Goal: Task Accomplishment & Management: Complete application form

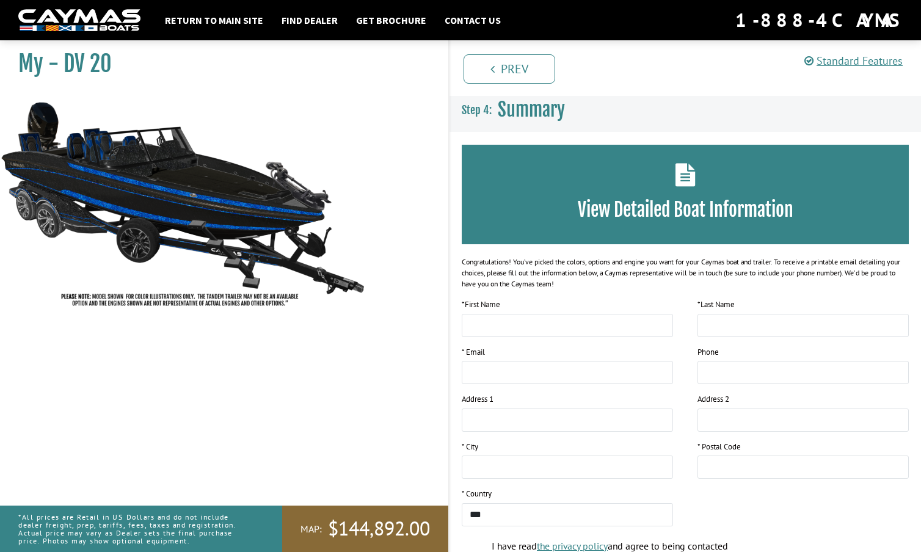
scroll to position [125, 0]
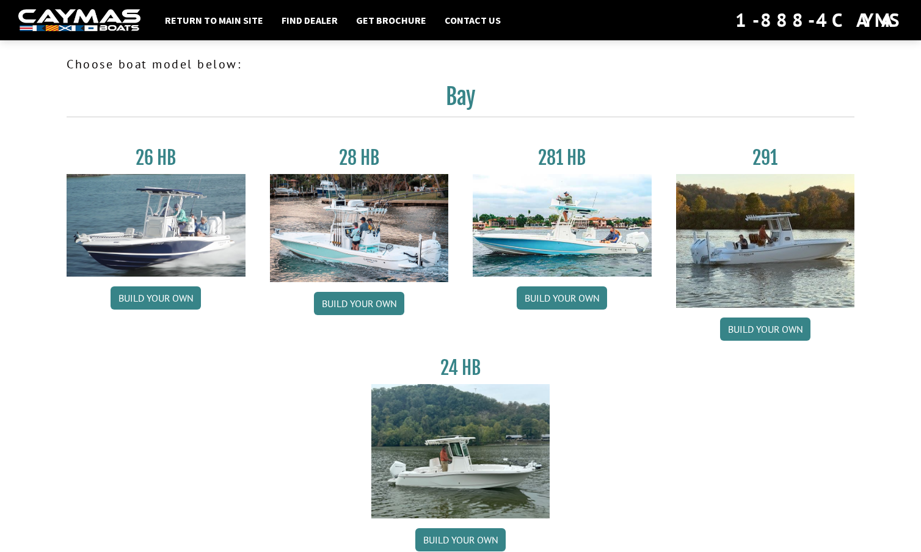
scroll to position [1384, 0]
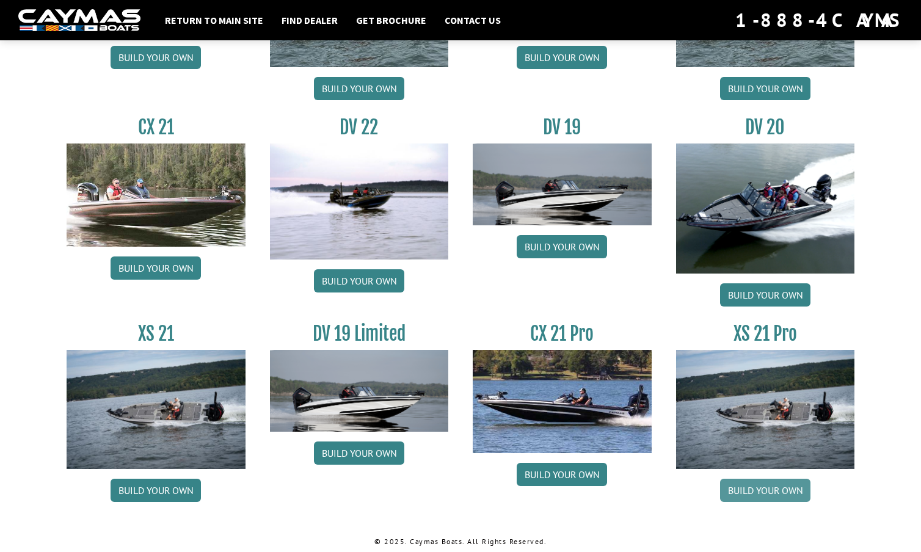
click at [763, 488] on link "Build your own" at bounding box center [765, 490] width 90 height 23
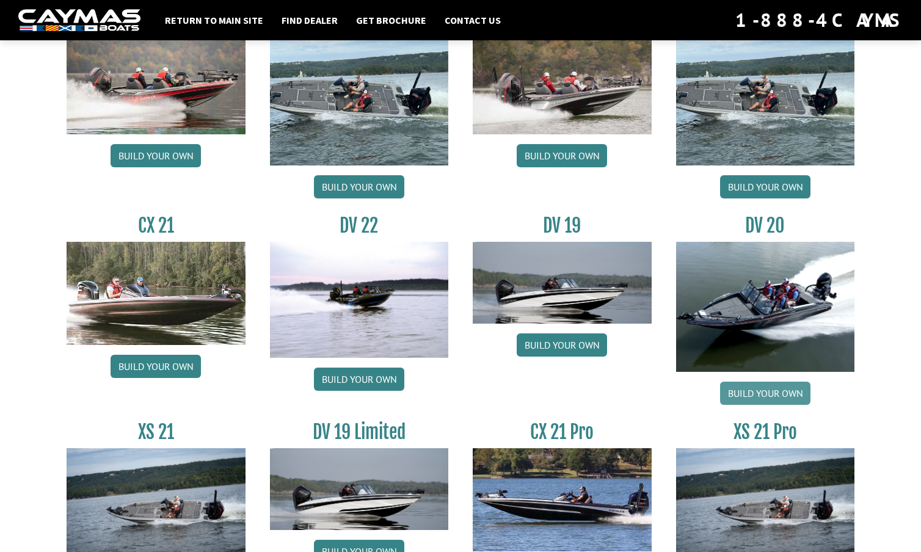
scroll to position [1285, 0]
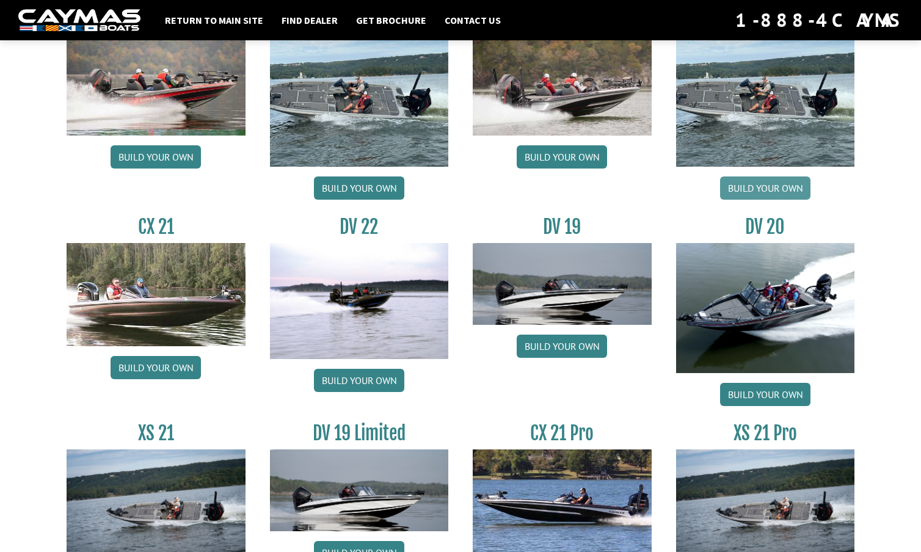
click at [773, 188] on link "Build your own" at bounding box center [765, 187] width 90 height 23
click at [757, 390] on link "Build your own" at bounding box center [765, 394] width 90 height 23
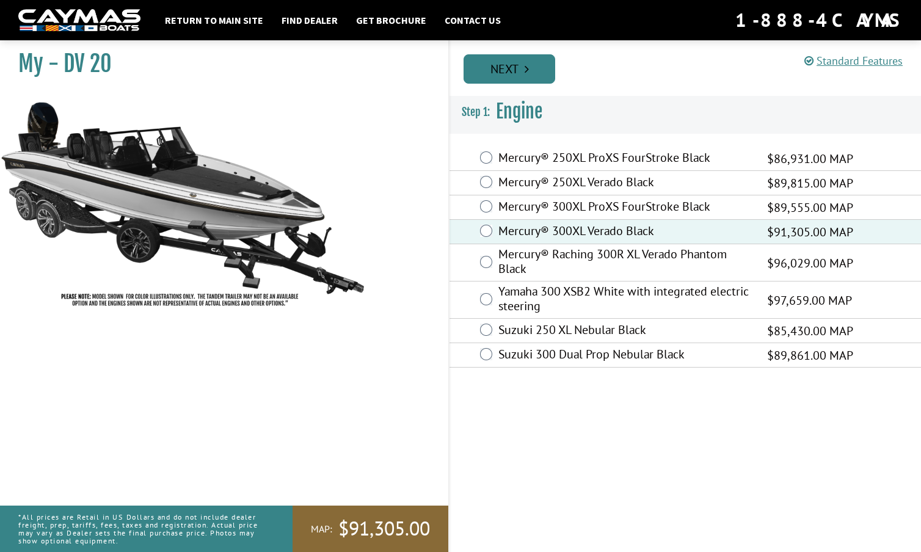
click at [515, 66] on link "Next" at bounding box center [509, 68] width 92 height 29
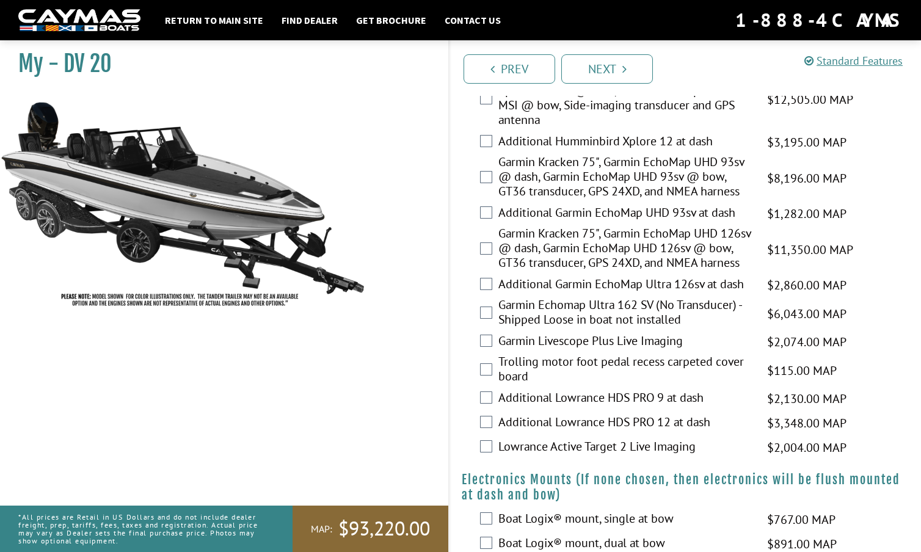
scroll to position [656, 0]
click at [658, 245] on label "Garmin Kracken 75", Garmin EchoMap UHD 126sv @ dash, Garmin EchoMap UHD 126sv @…" at bounding box center [624, 248] width 253 height 47
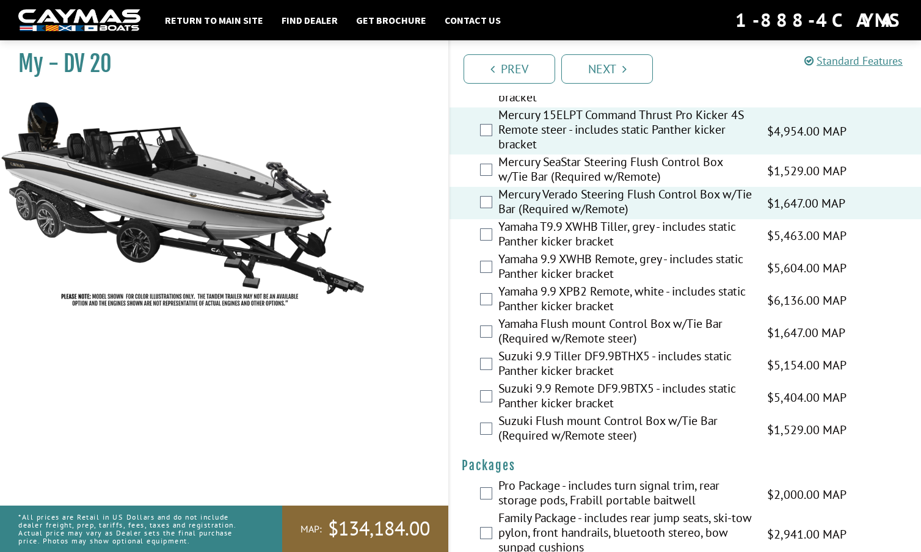
scroll to position [3332, 0]
click at [612, 67] on link "Next" at bounding box center [607, 68] width 92 height 29
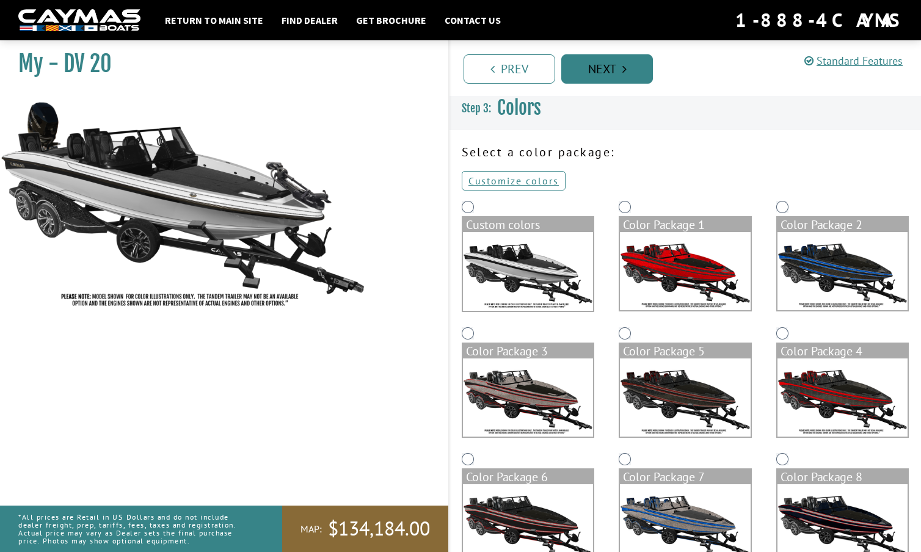
scroll to position [0, 0]
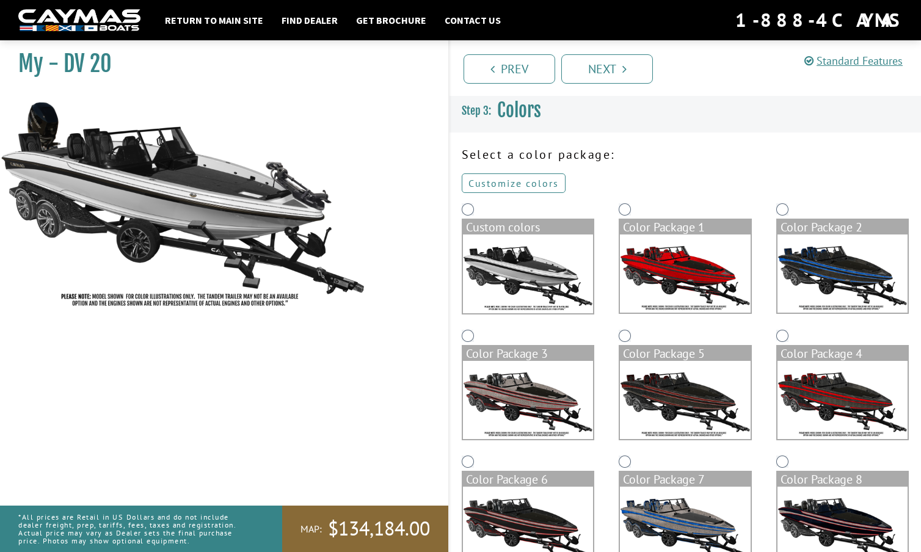
click at [510, 180] on link "Customize colors" at bounding box center [514, 183] width 104 height 20
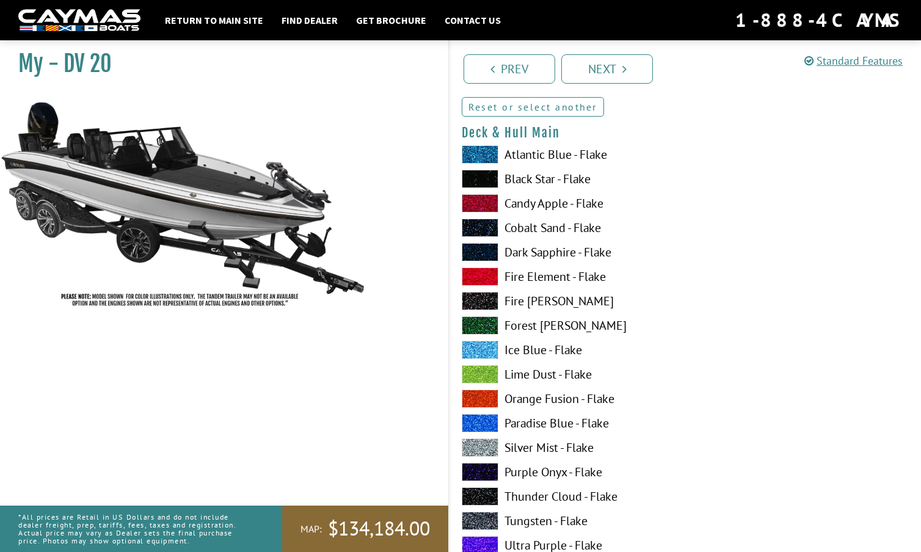
scroll to position [78, 0]
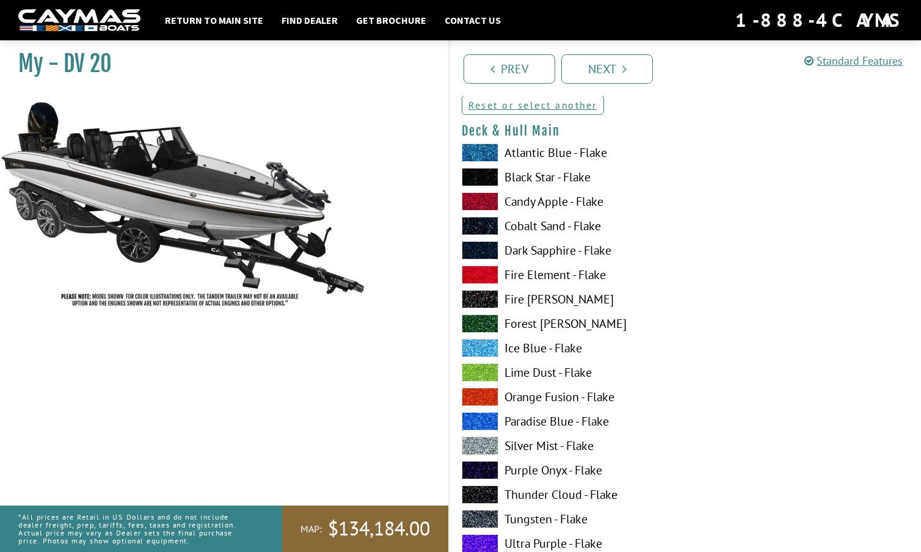
click at [482, 173] on span at bounding box center [480, 177] width 37 height 18
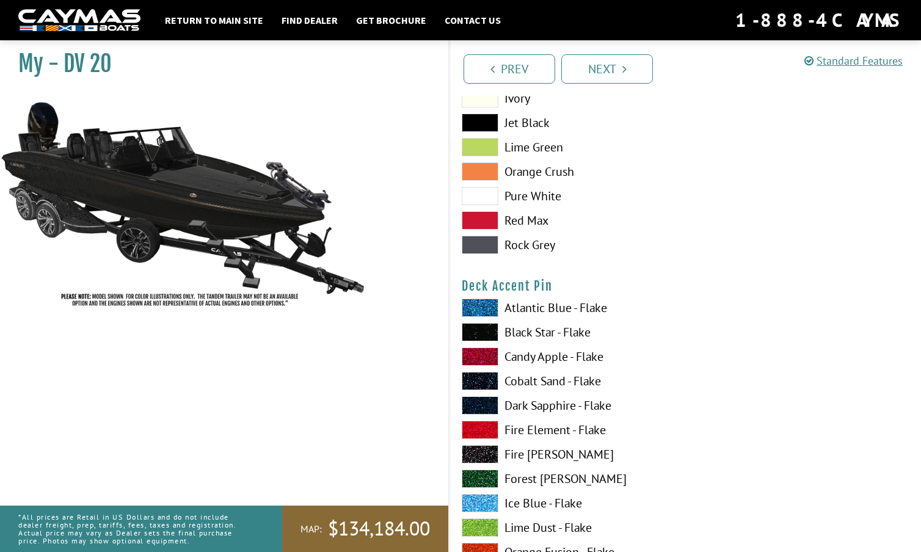
scroll to position [1420, 0]
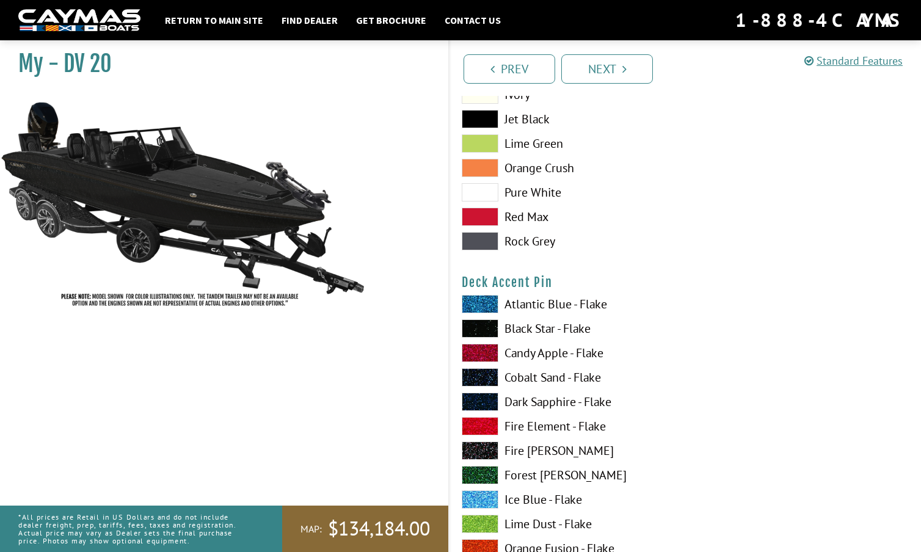
click at [486, 305] on span at bounding box center [480, 304] width 37 height 18
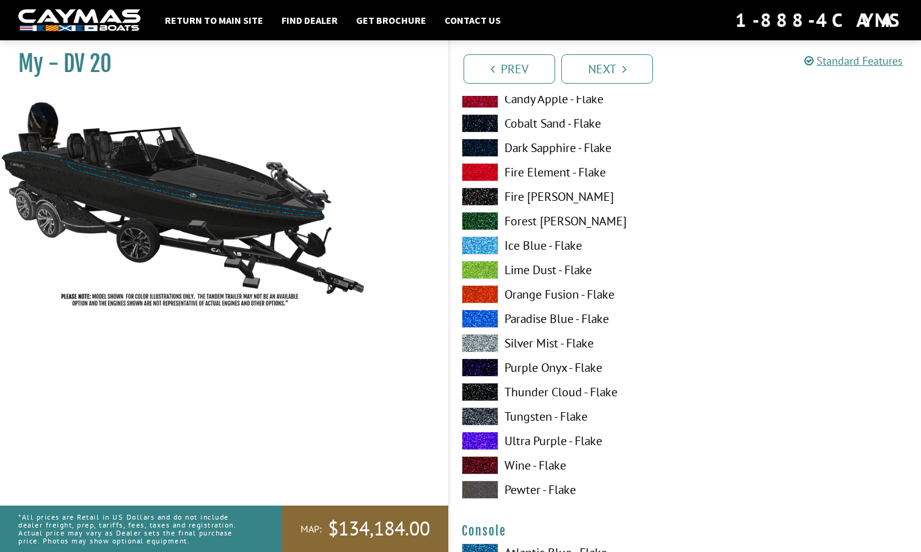
scroll to position [1679, 0]
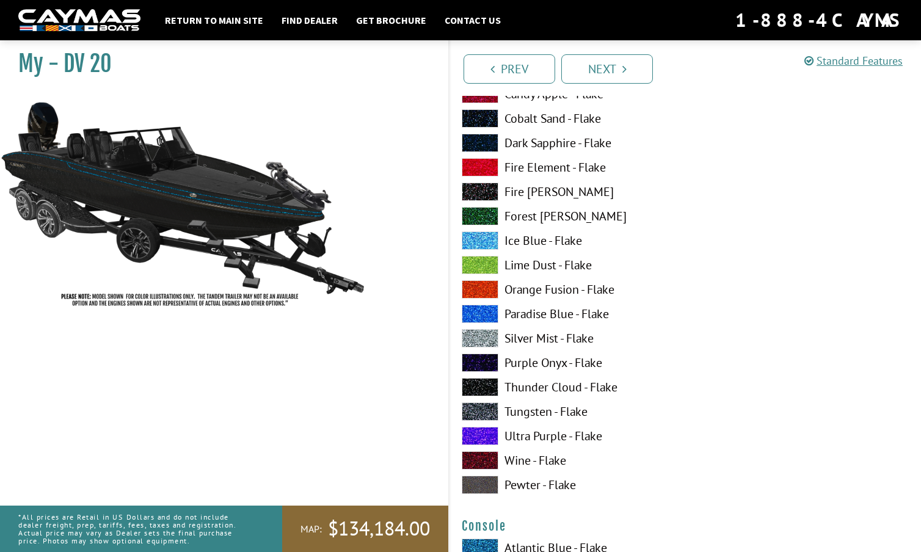
click at [479, 312] on span at bounding box center [480, 314] width 37 height 18
click at [483, 310] on span at bounding box center [480, 314] width 37 height 18
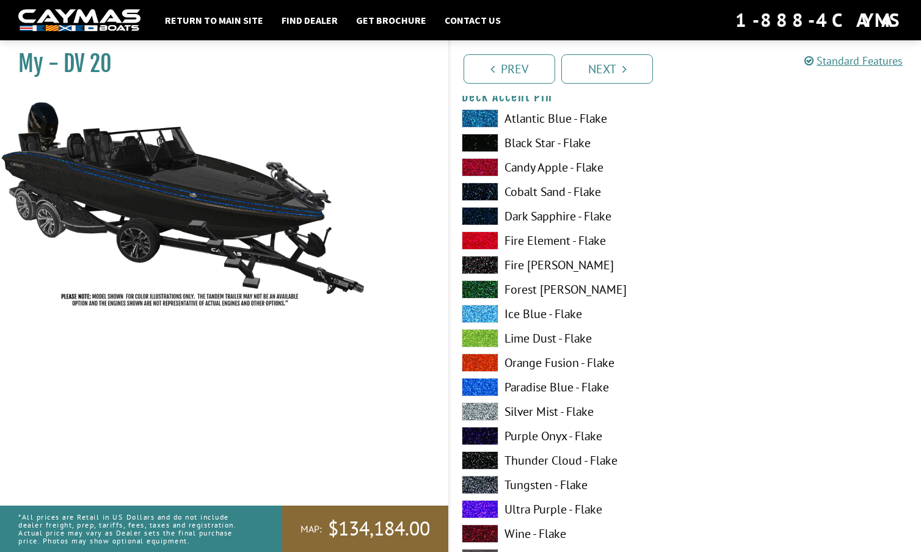
scroll to position [1603, 0]
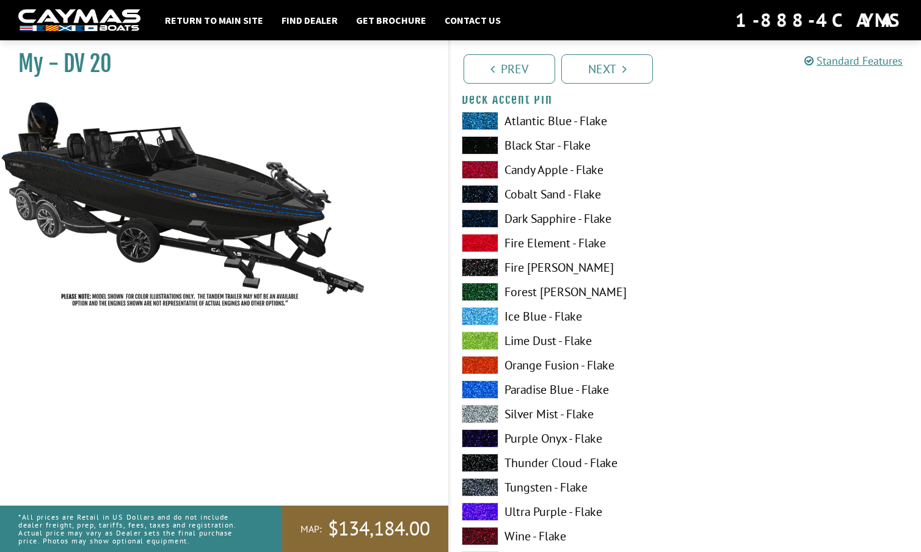
click at [487, 119] on span at bounding box center [480, 121] width 37 height 18
click at [479, 382] on span at bounding box center [480, 389] width 37 height 18
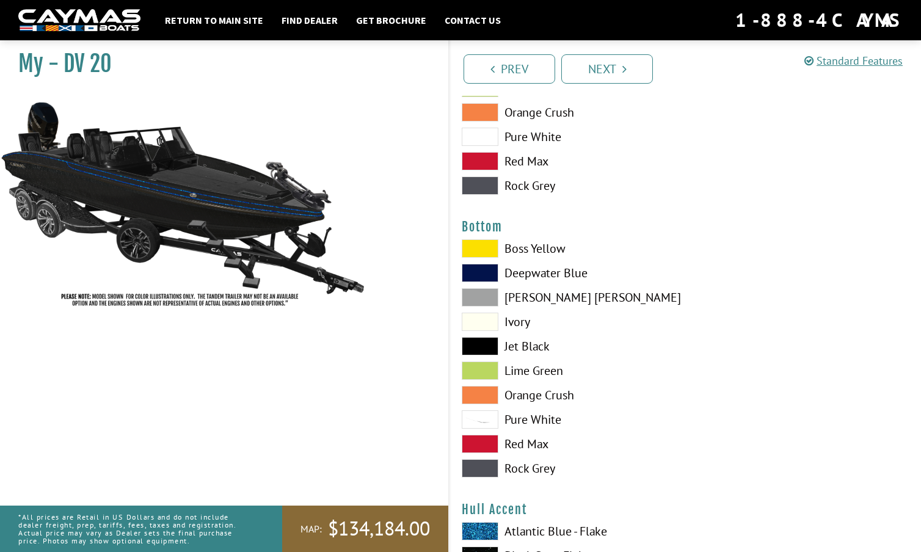
scroll to position [2728, 0]
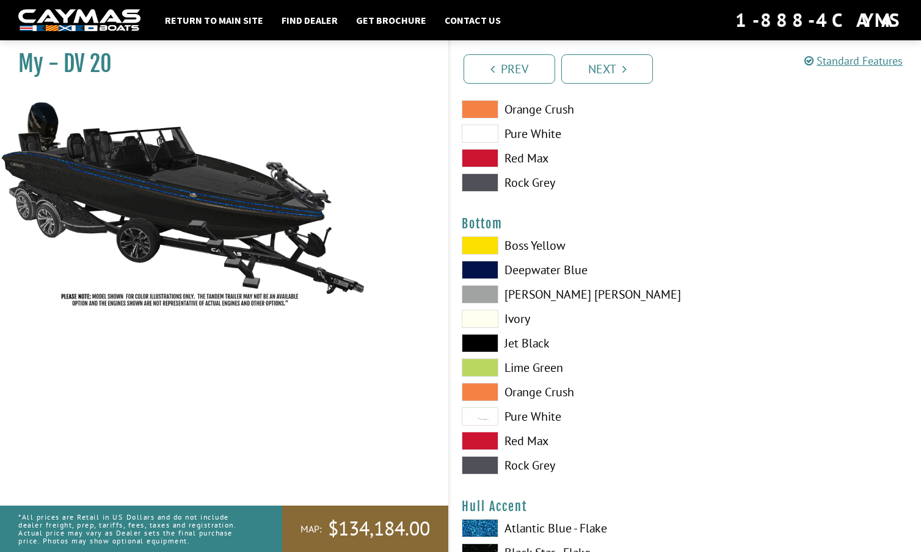
click at [481, 341] on span at bounding box center [480, 343] width 37 height 18
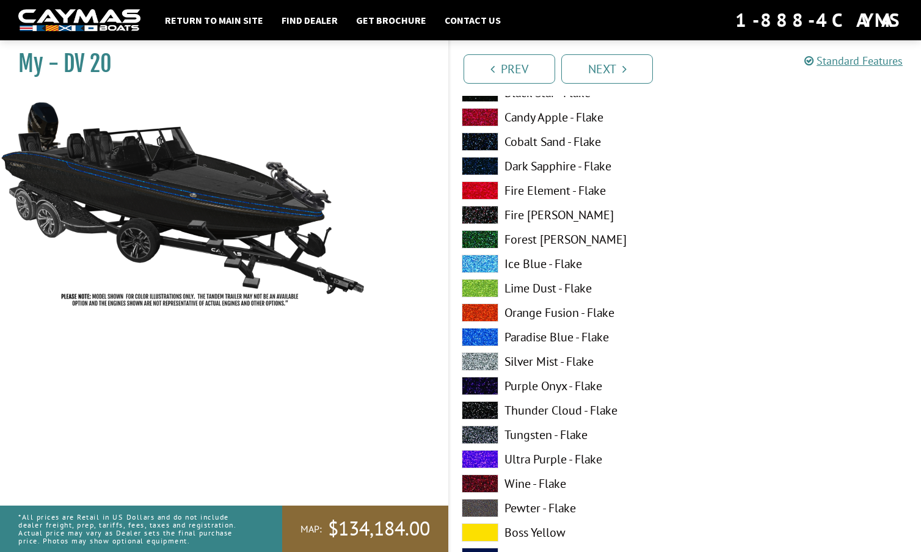
scroll to position [3190, 0]
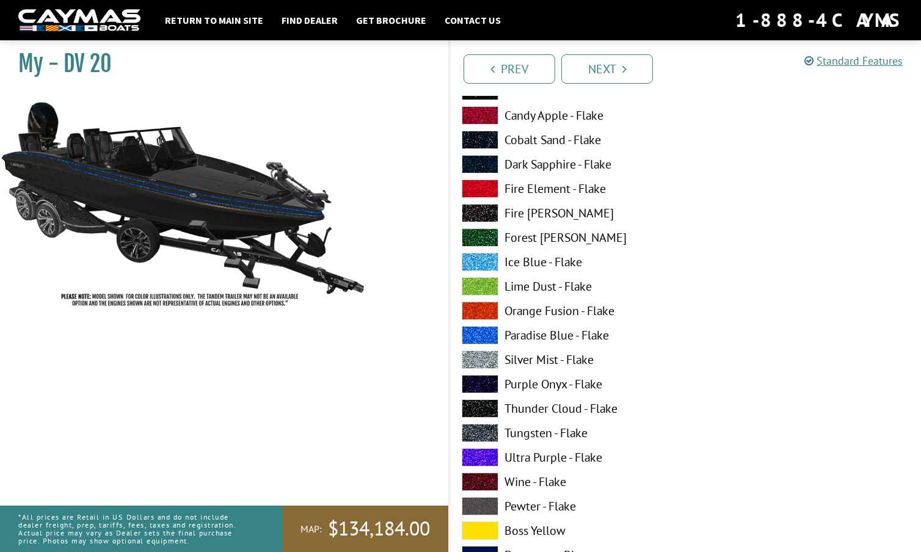
click at [484, 332] on span at bounding box center [480, 335] width 37 height 18
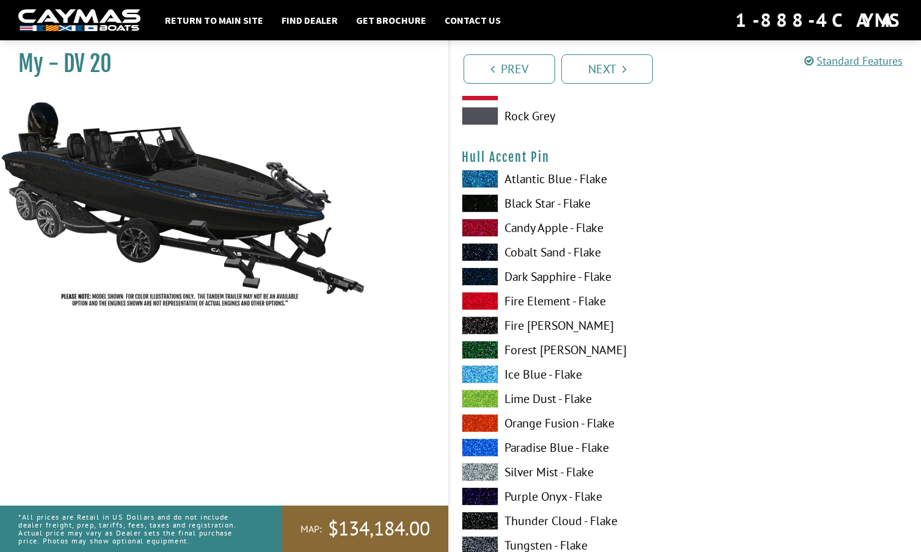
scroll to position [3827, 0]
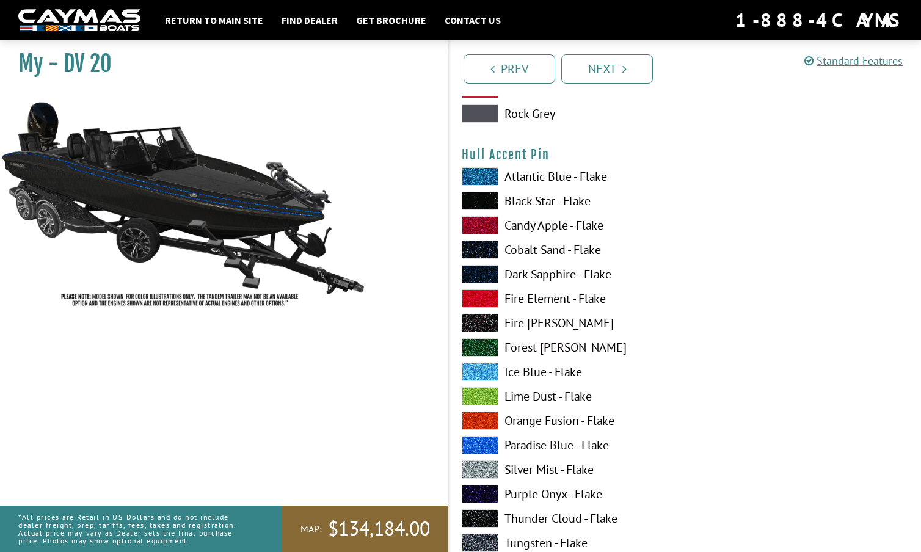
click at [485, 442] on span at bounding box center [480, 445] width 37 height 18
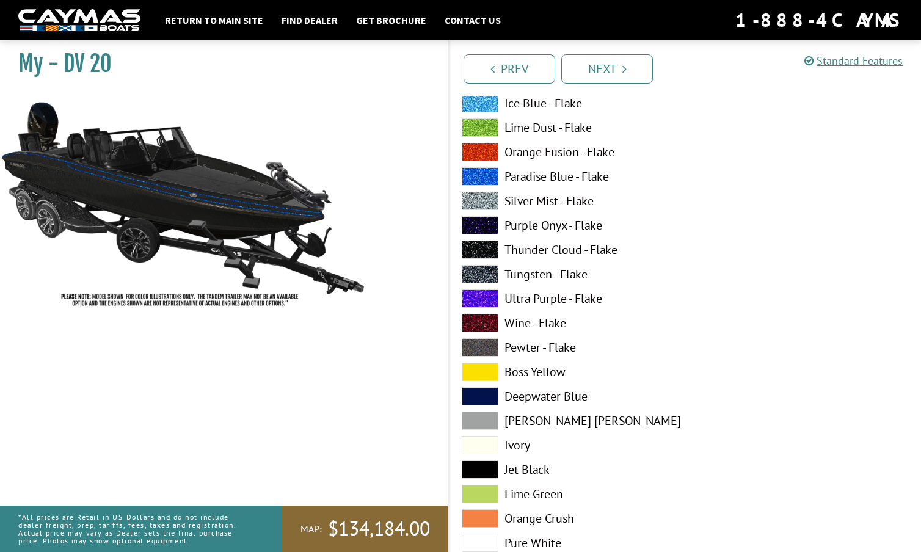
scroll to position [4597, 0]
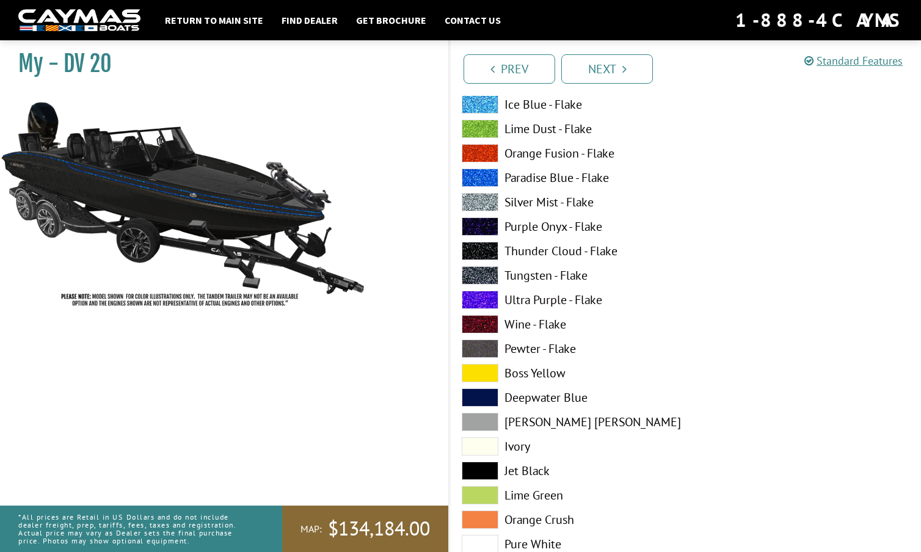
click at [483, 174] on span at bounding box center [480, 178] width 37 height 18
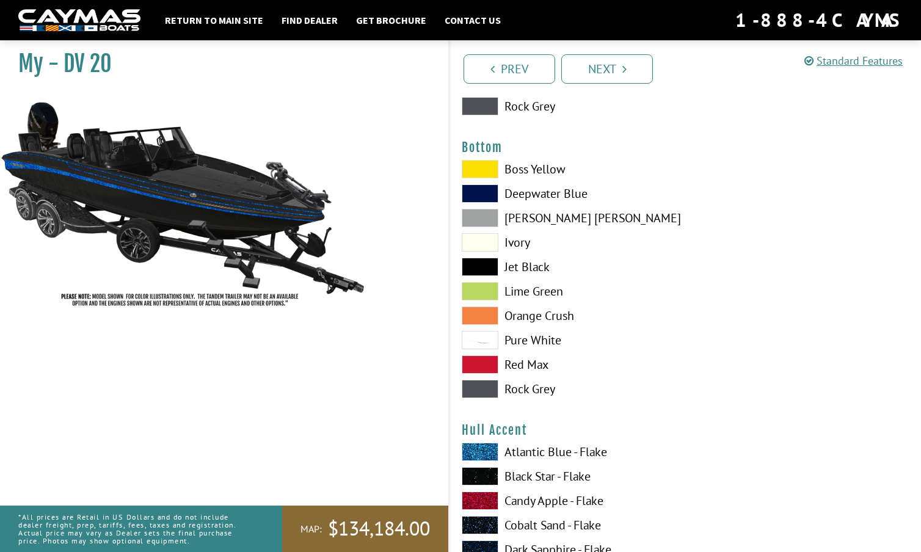
scroll to position [2805, 0]
click at [485, 169] on span at bounding box center [480, 168] width 37 height 18
click at [484, 387] on span at bounding box center [480, 388] width 37 height 18
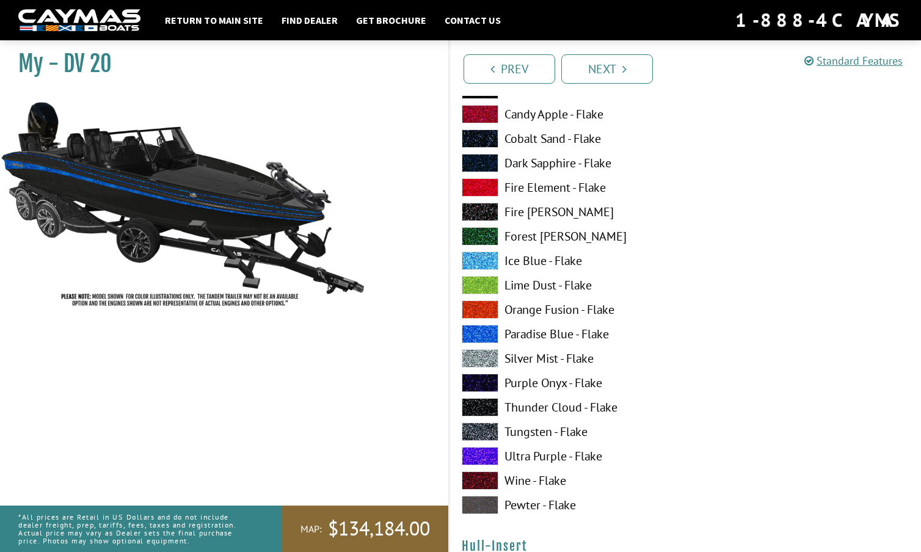
scroll to position [3937, 0]
click at [490, 333] on span at bounding box center [480, 334] width 37 height 18
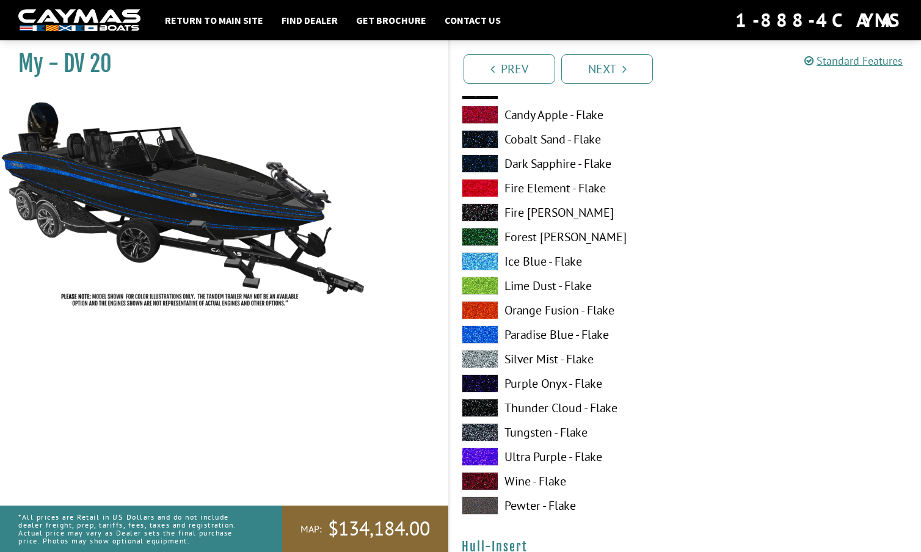
click at [490, 333] on span at bounding box center [480, 334] width 37 height 18
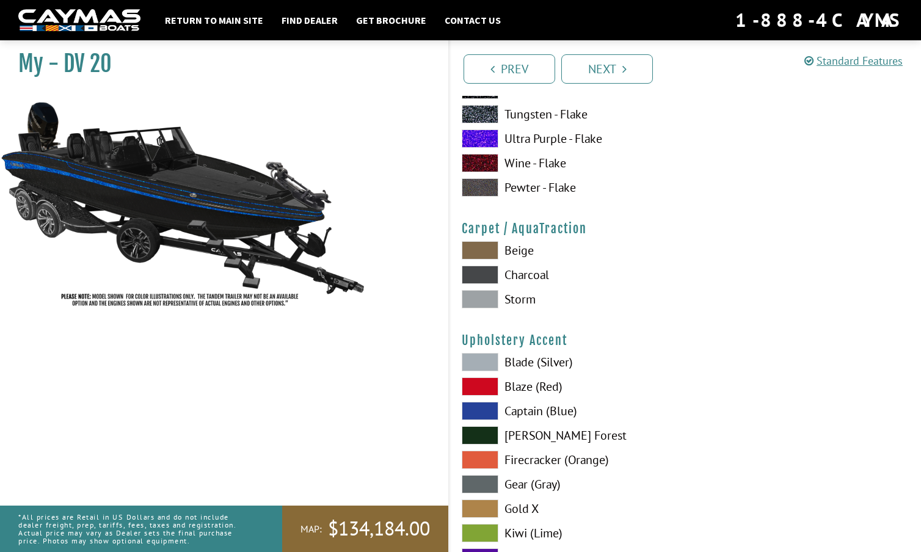
scroll to position [5509, 0]
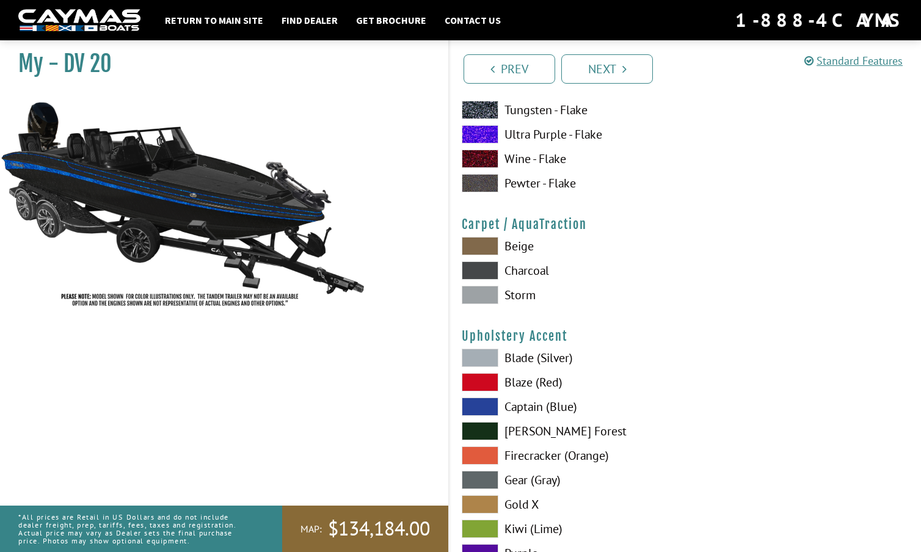
click at [484, 292] on span at bounding box center [480, 295] width 37 height 18
click at [486, 267] on span at bounding box center [480, 270] width 37 height 18
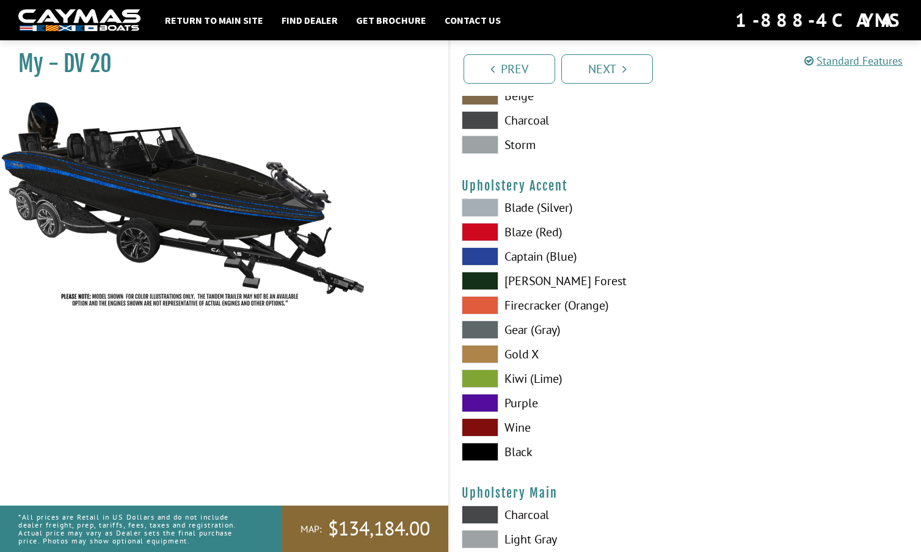
scroll to position [5667, 0]
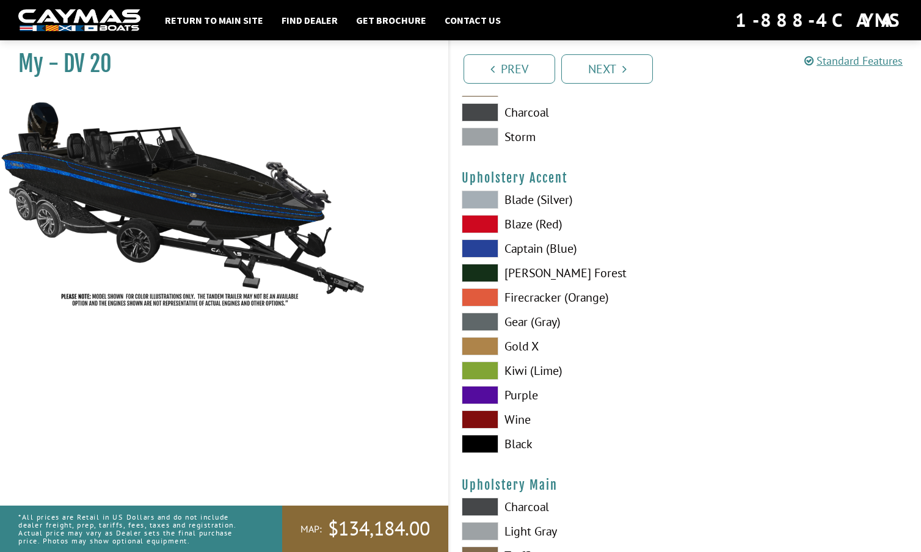
click at [484, 442] on span at bounding box center [480, 444] width 37 height 18
click at [489, 250] on span at bounding box center [480, 248] width 37 height 18
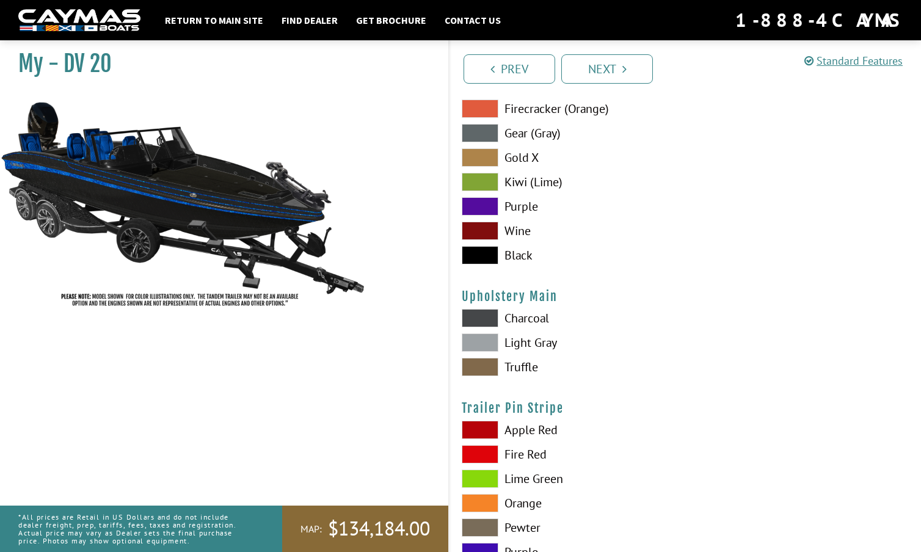
scroll to position [5856, 0]
click at [483, 318] on span at bounding box center [480, 318] width 37 height 18
click at [481, 340] on span at bounding box center [480, 342] width 37 height 18
click at [485, 314] on span at bounding box center [480, 318] width 37 height 18
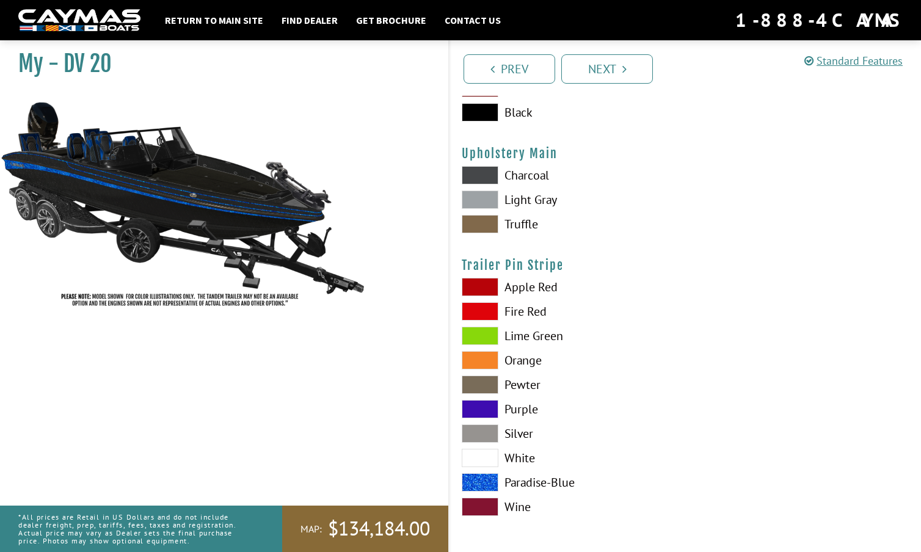
scroll to position [5998, 0]
click at [483, 483] on span at bounding box center [480, 482] width 37 height 18
click at [616, 65] on link "Next" at bounding box center [607, 68] width 92 height 29
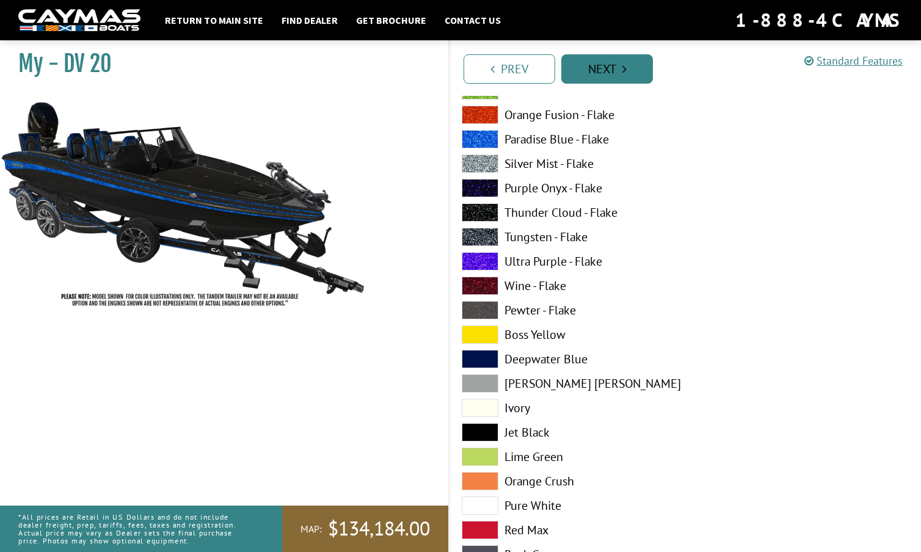
scroll to position [846, 0]
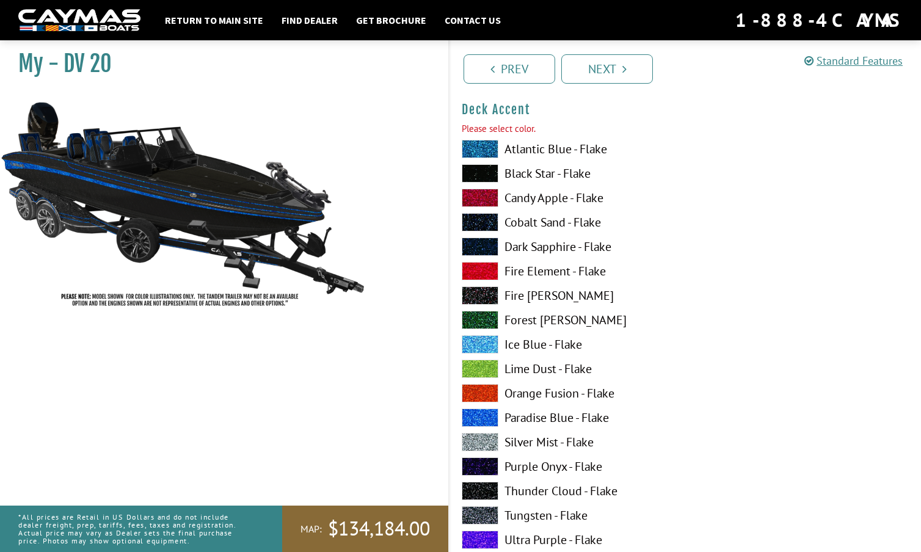
click at [487, 169] on span at bounding box center [480, 173] width 37 height 18
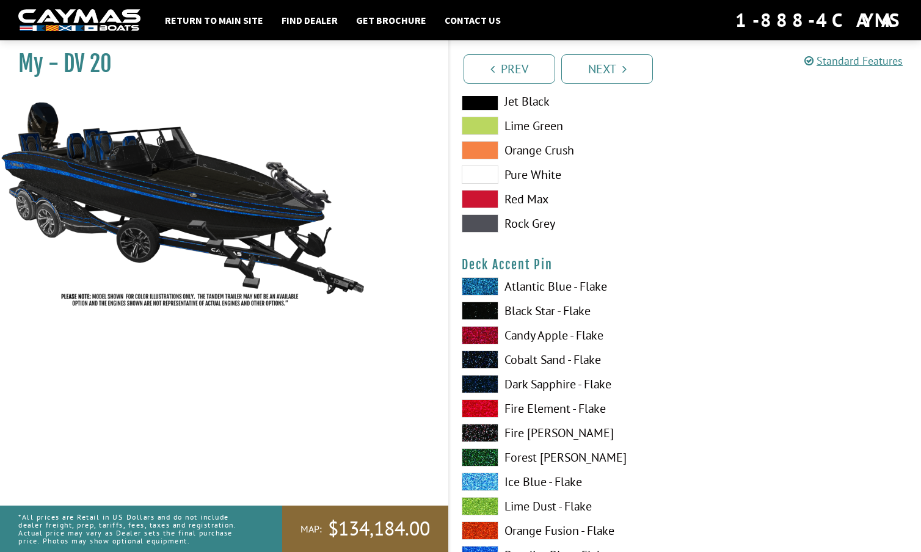
scroll to position [1457, 0]
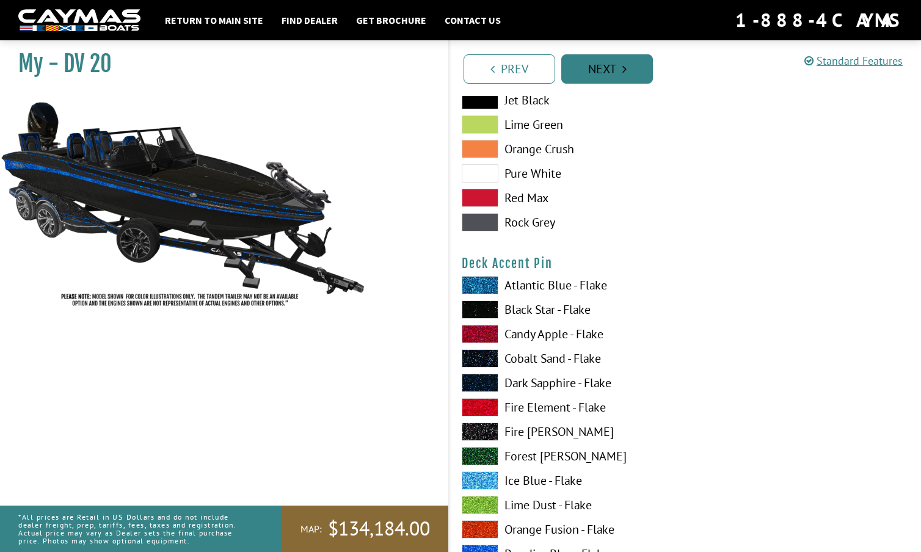
click at [615, 74] on link "Next" at bounding box center [607, 68] width 92 height 29
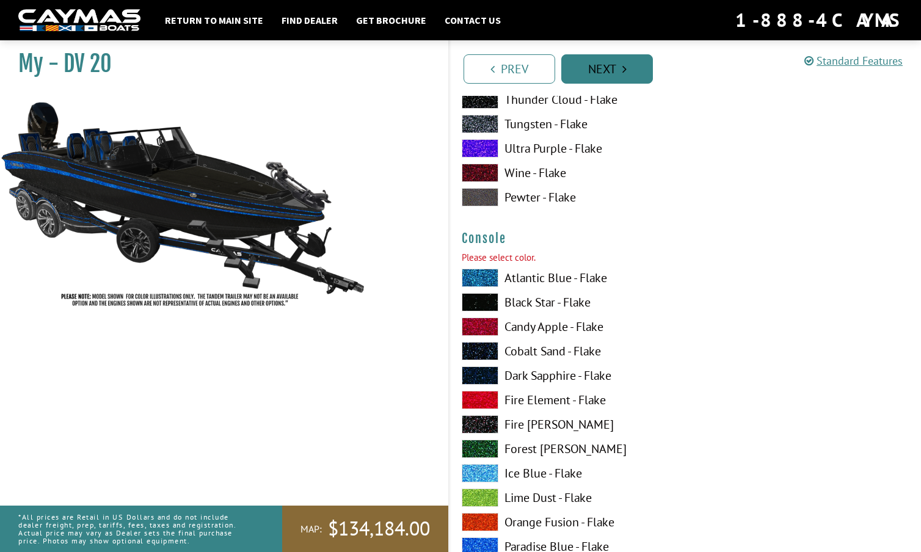
scroll to position [2096, 0]
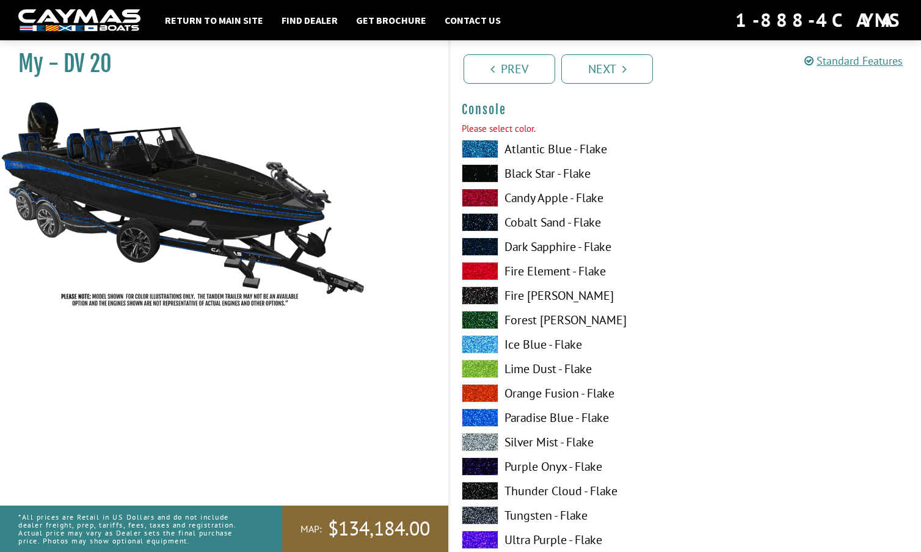
click at [485, 170] on span at bounding box center [480, 173] width 37 height 18
click at [611, 66] on link "Next" at bounding box center [607, 68] width 92 height 29
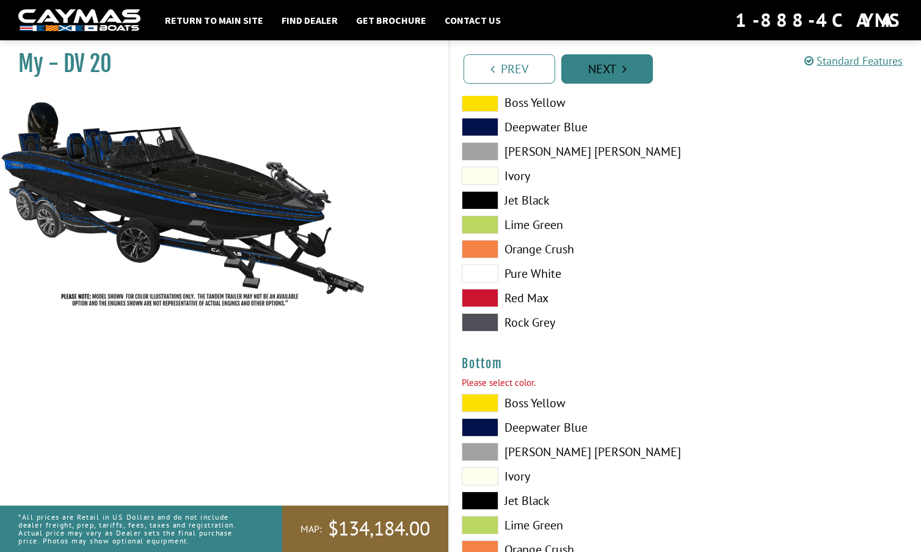
scroll to position [2842, 0]
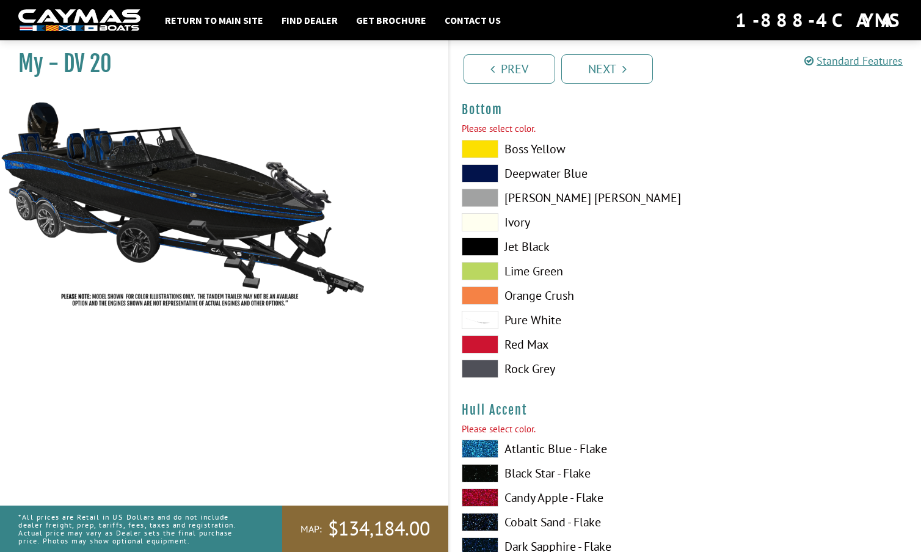
click at [484, 241] on span at bounding box center [480, 247] width 37 height 18
click at [604, 66] on link "Next" at bounding box center [607, 68] width 92 height 29
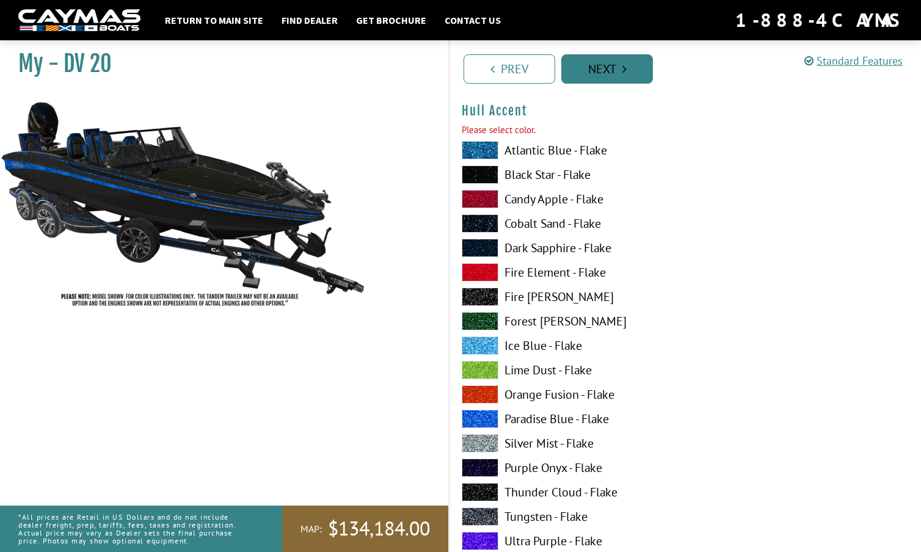
scroll to position [3125, 0]
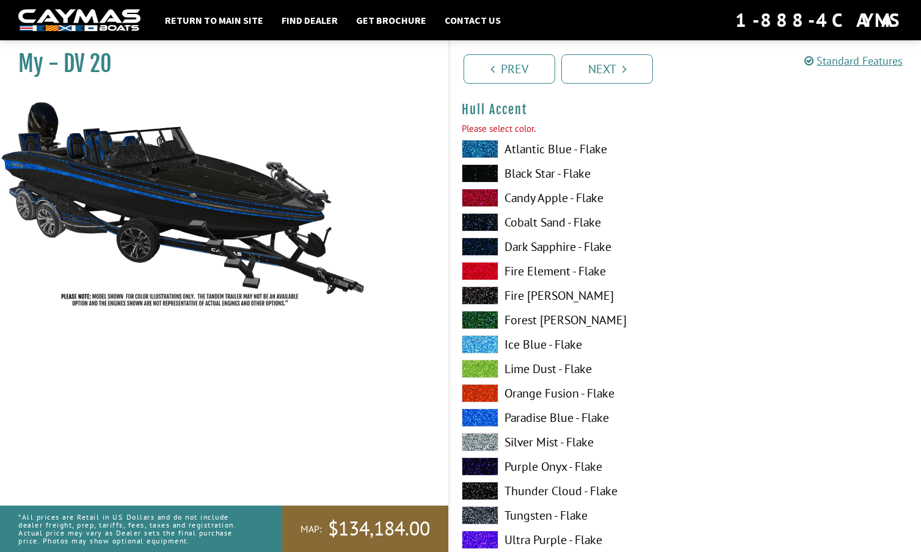
click at [477, 170] on span at bounding box center [480, 173] width 37 height 18
click at [612, 71] on link "Next" at bounding box center [607, 68] width 92 height 29
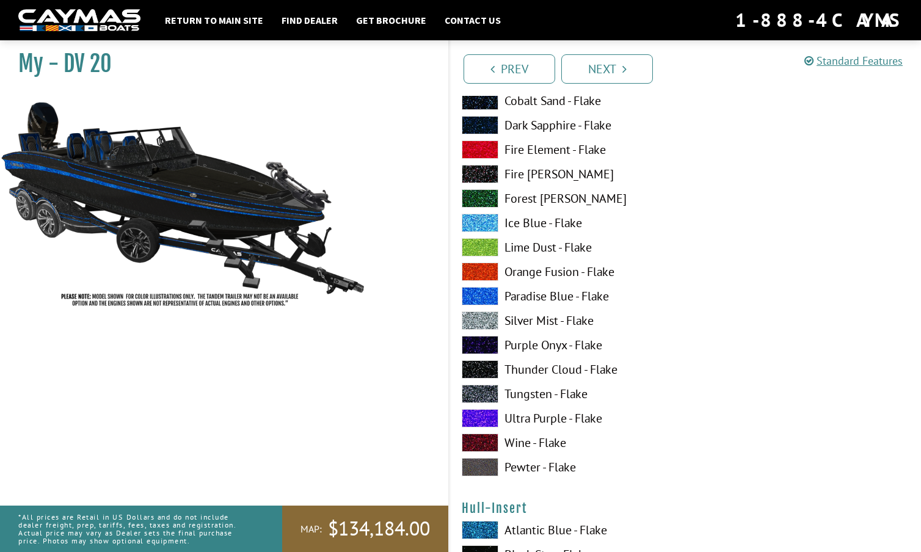
scroll to position [3991, 0]
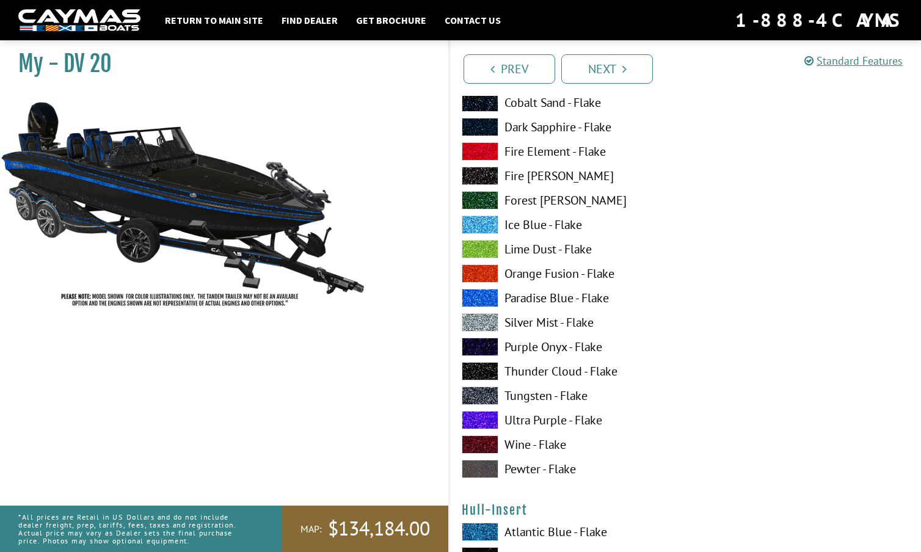
click at [485, 296] on span at bounding box center [480, 298] width 37 height 18
click at [628, 61] on link "Next" at bounding box center [607, 68] width 92 height 29
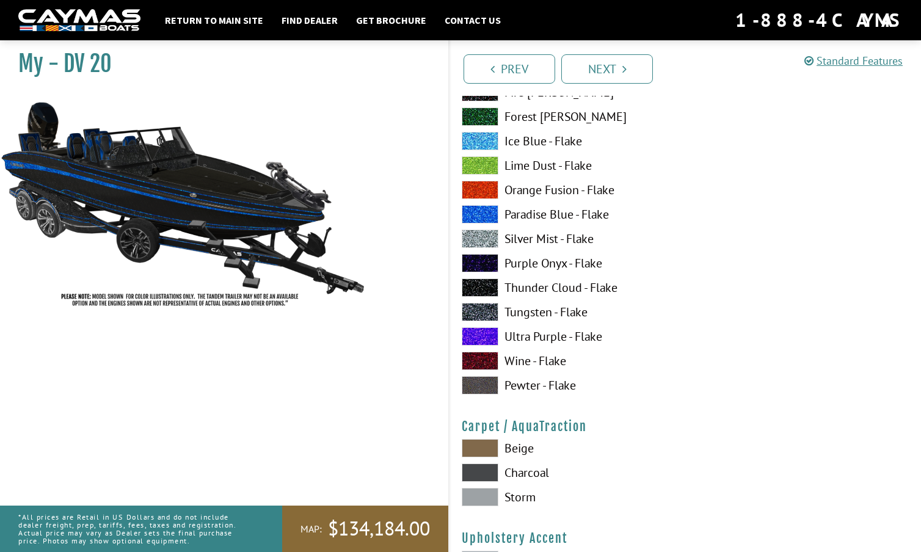
scroll to position [5327, 0]
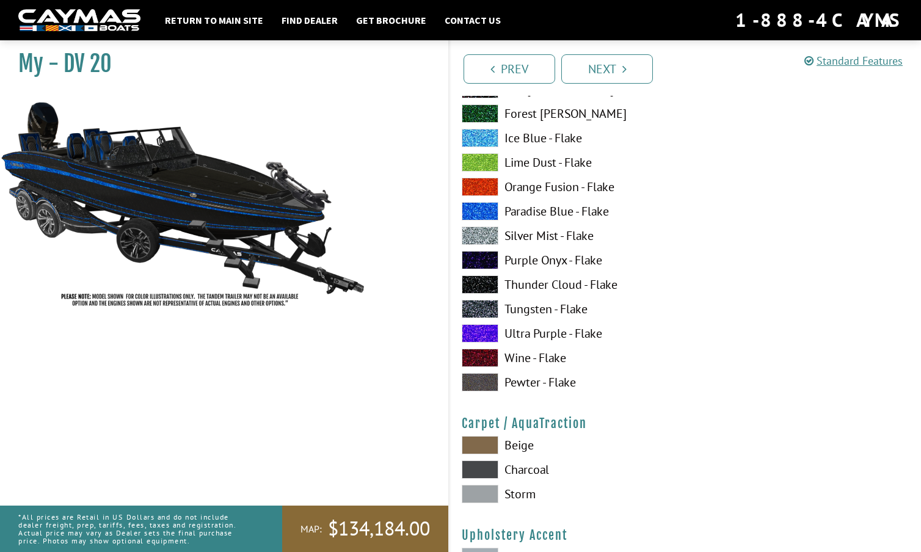
click at [484, 210] on span at bounding box center [480, 211] width 37 height 18
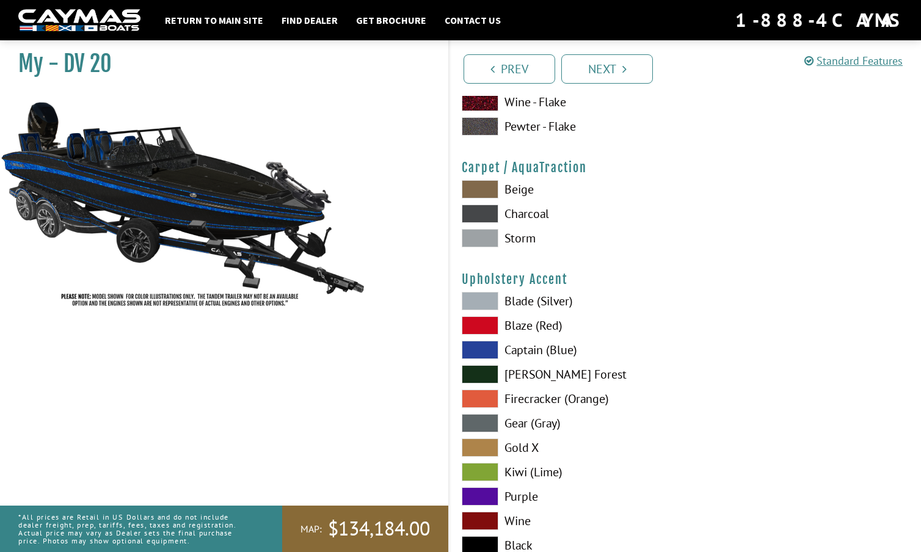
scroll to position [5584, 0]
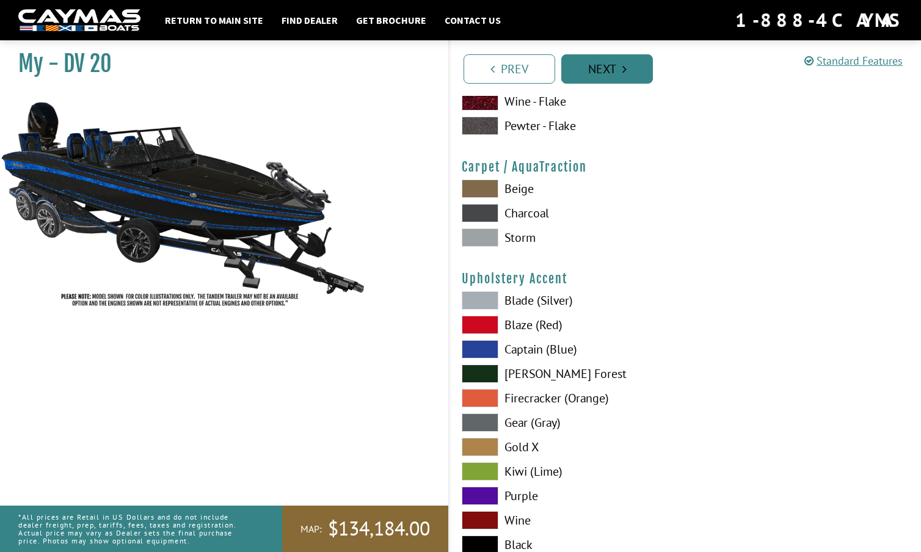
click at [616, 63] on link "Next" at bounding box center [607, 68] width 92 height 29
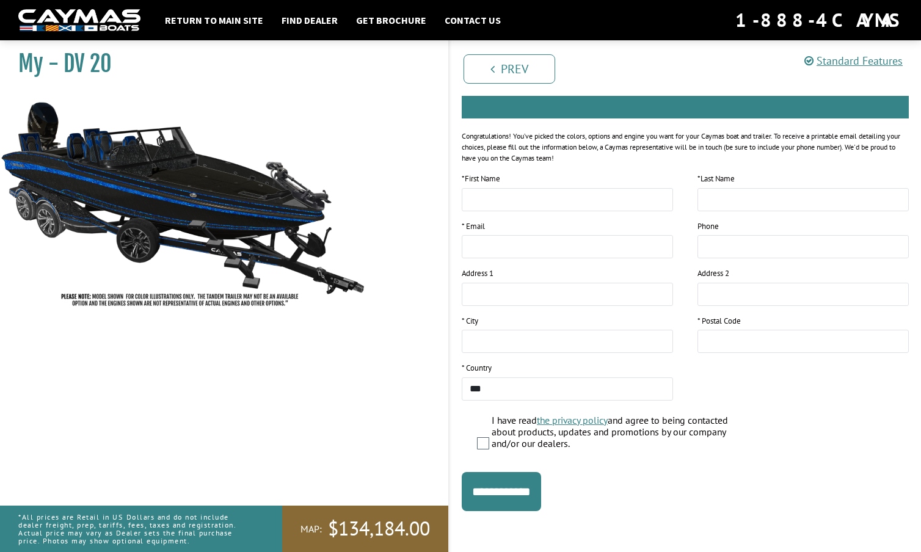
scroll to position [125, 0]
click at [416, 186] on div "My - DV 20" at bounding box center [218, 311] width 460 height 552
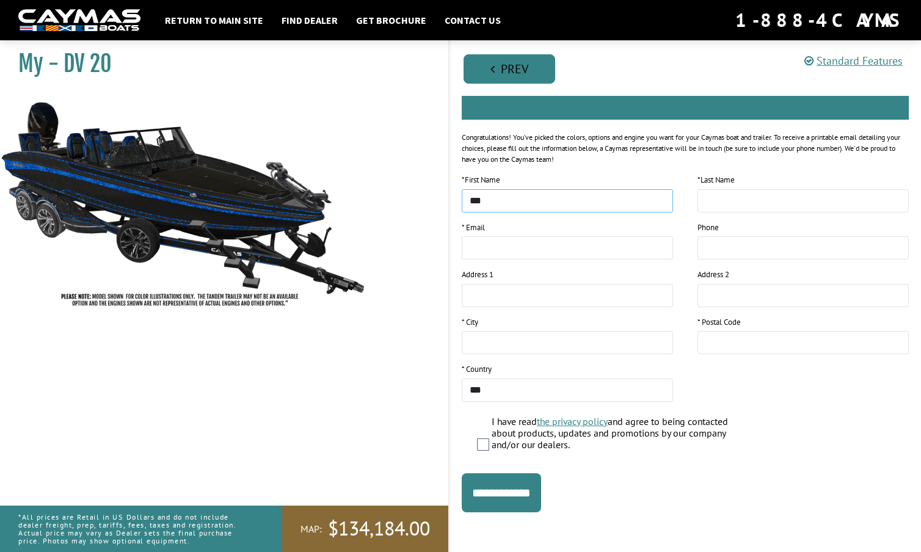
type input "***"
click at [514, 60] on link "Prev" at bounding box center [509, 68] width 92 height 29
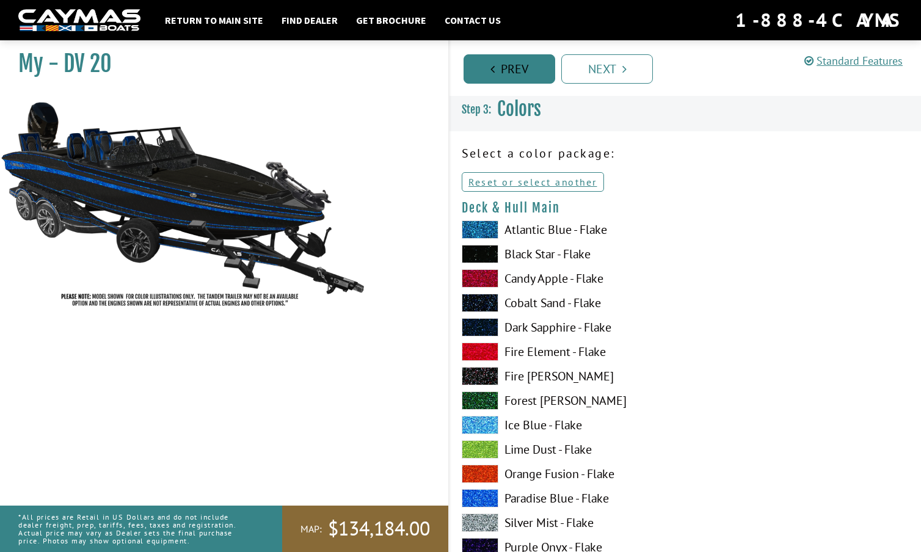
scroll to position [0, 0]
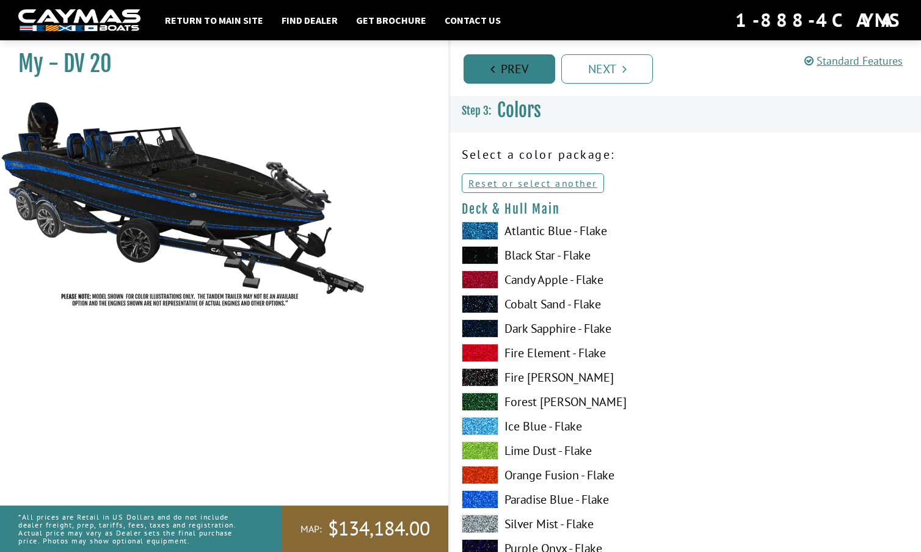
click at [514, 60] on link "Prev" at bounding box center [509, 68] width 92 height 29
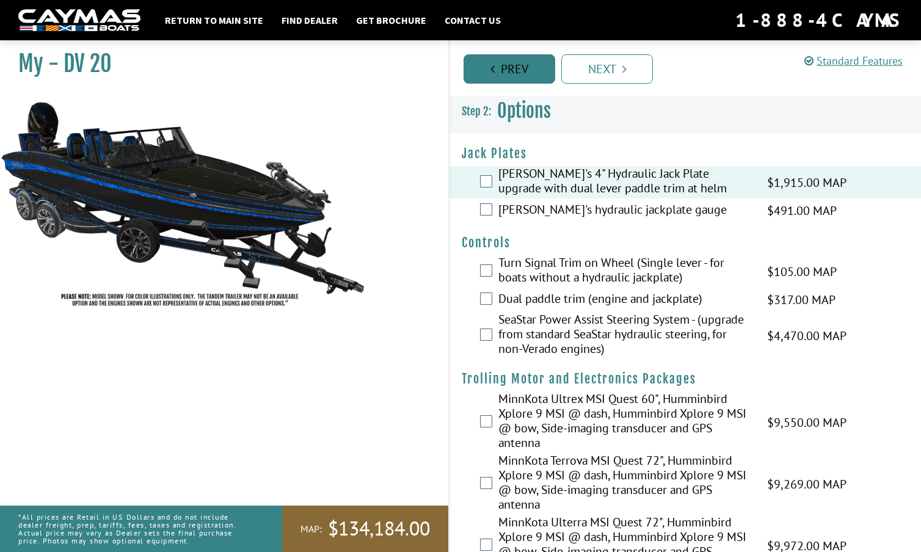
click at [514, 60] on link "Prev" at bounding box center [509, 68] width 92 height 29
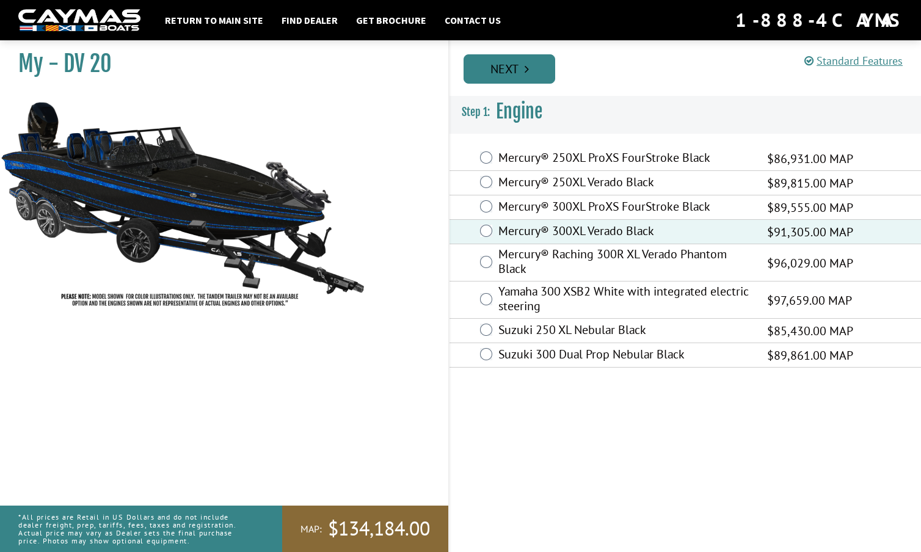
click at [514, 60] on link "Next" at bounding box center [509, 68] width 92 height 29
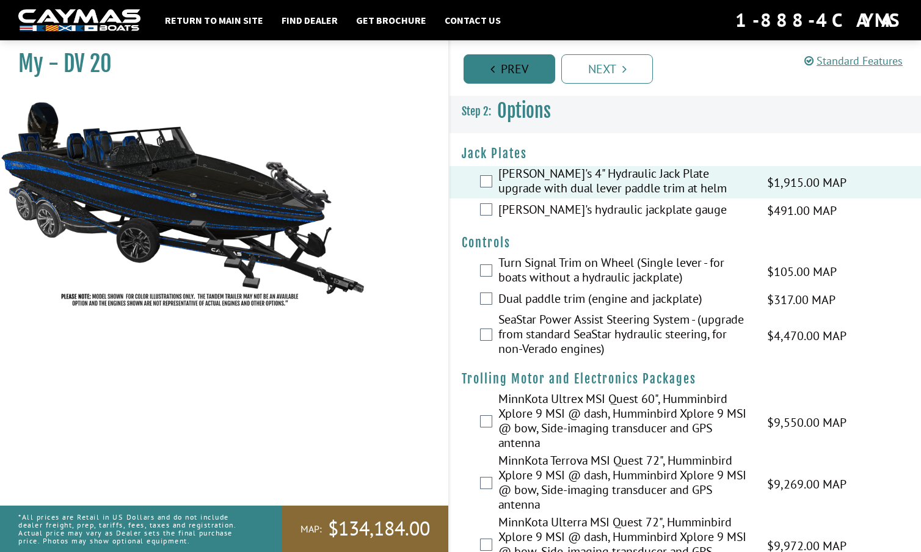
click at [509, 64] on link "Prev" at bounding box center [509, 68] width 92 height 29
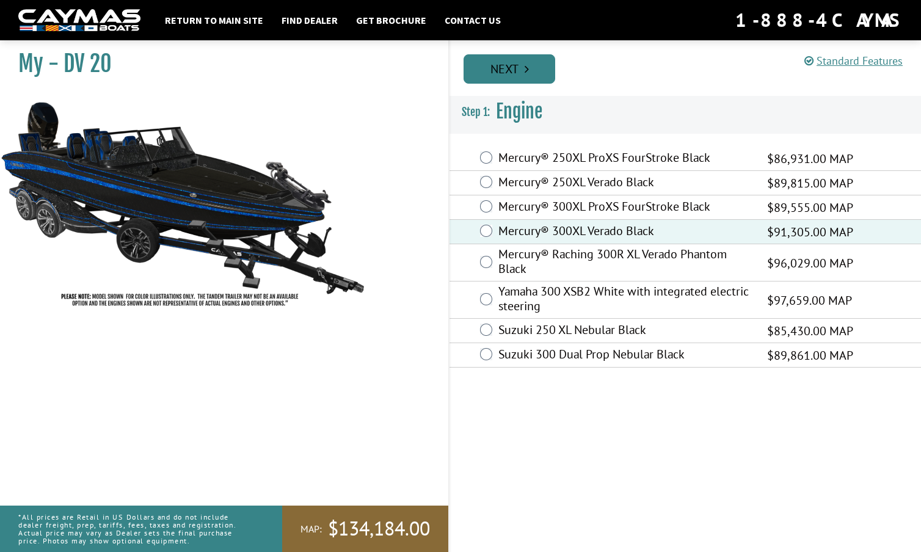
click at [509, 63] on link "Next" at bounding box center [509, 68] width 92 height 29
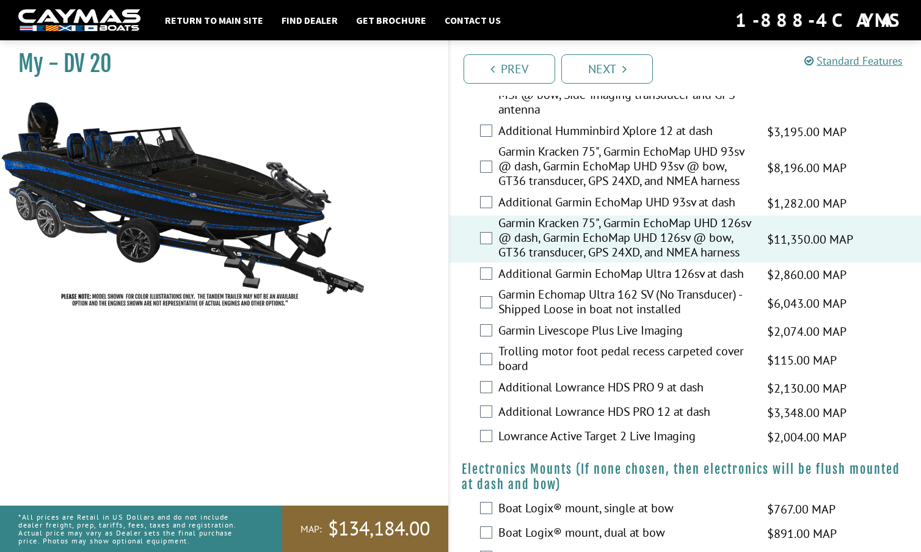
scroll to position [669, 0]
